Goal: Find specific page/section: Find specific page/section

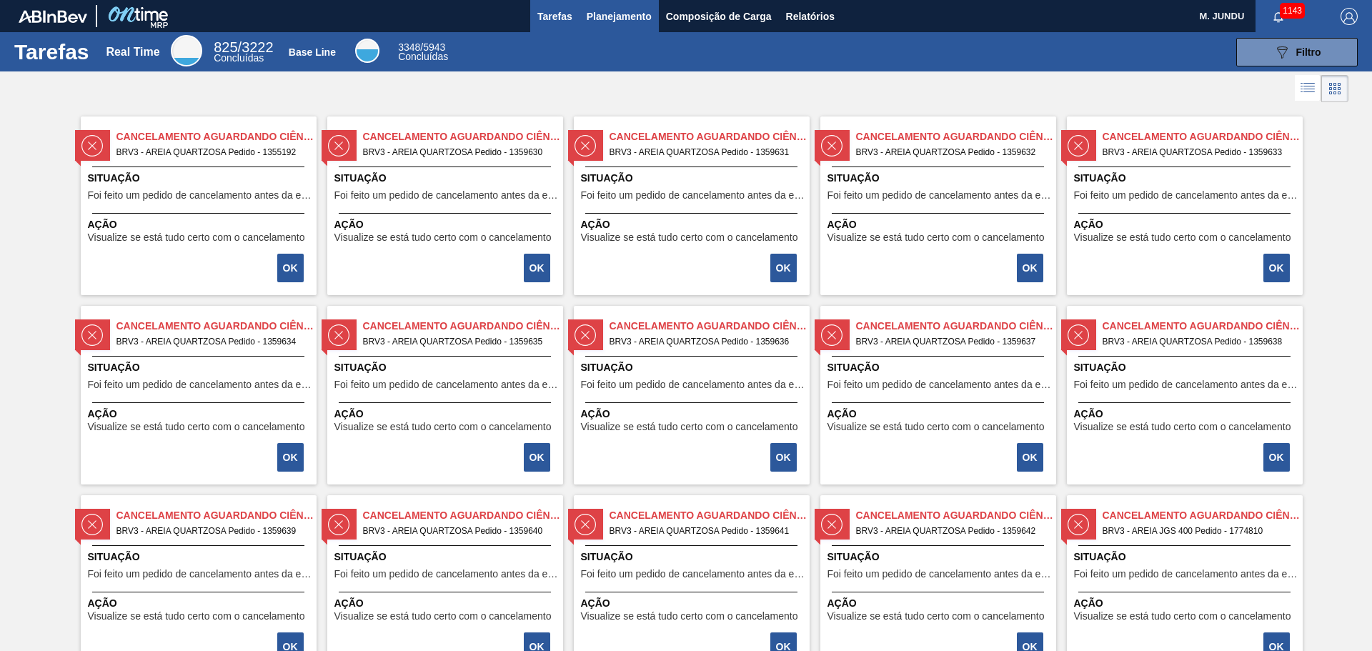
click at [606, 14] on span "Planejamento" at bounding box center [619, 16] width 65 height 17
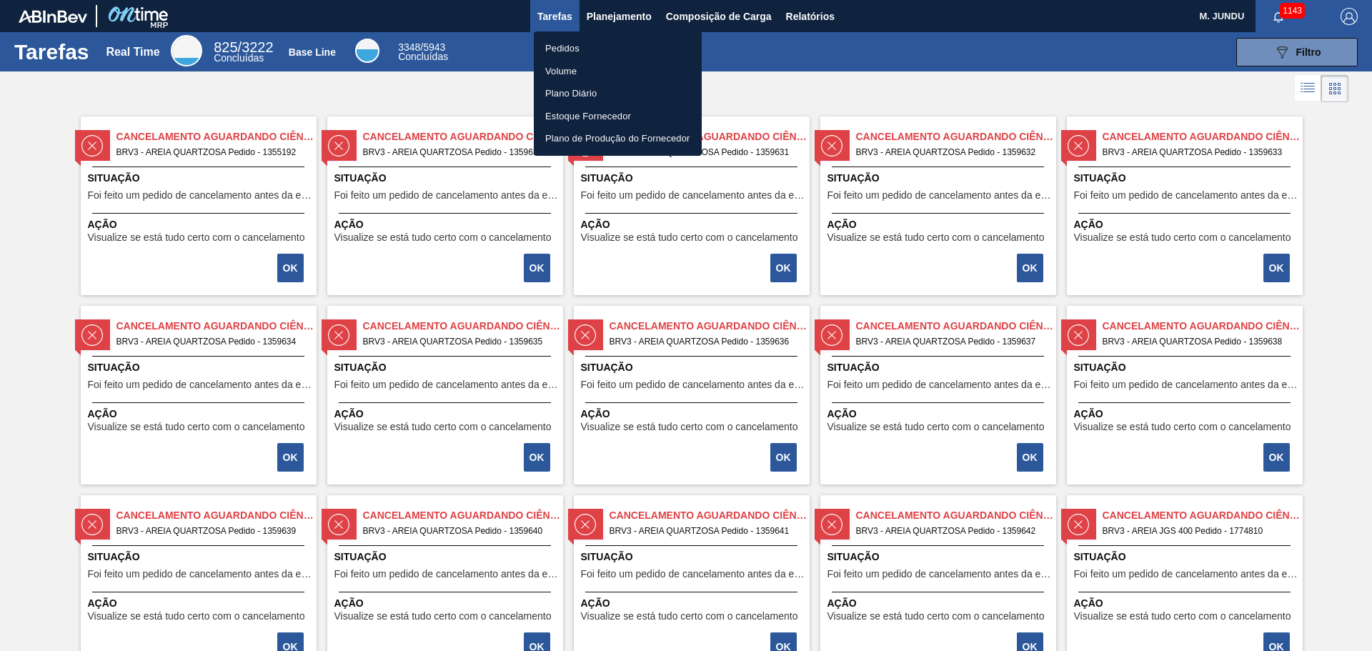
click at [552, 46] on li "Pedidos" at bounding box center [618, 48] width 168 height 23
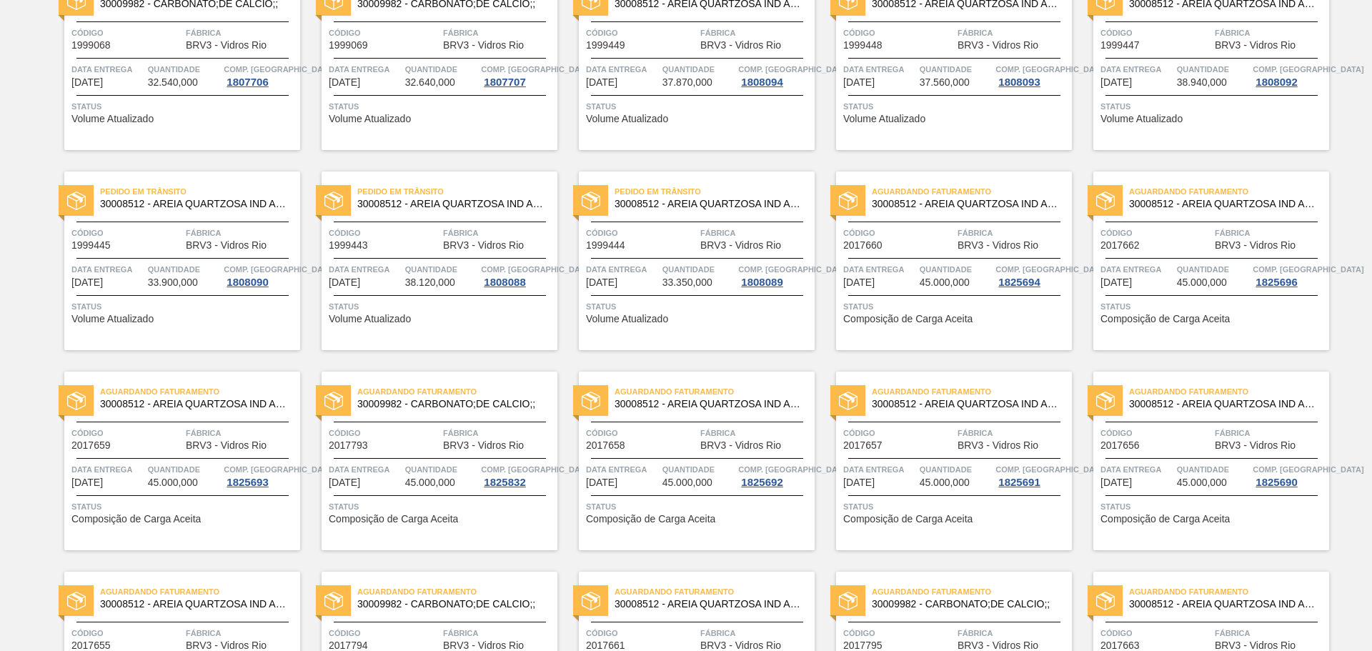
scroll to position [143, 0]
